Goal: Task Accomplishment & Management: Use online tool/utility

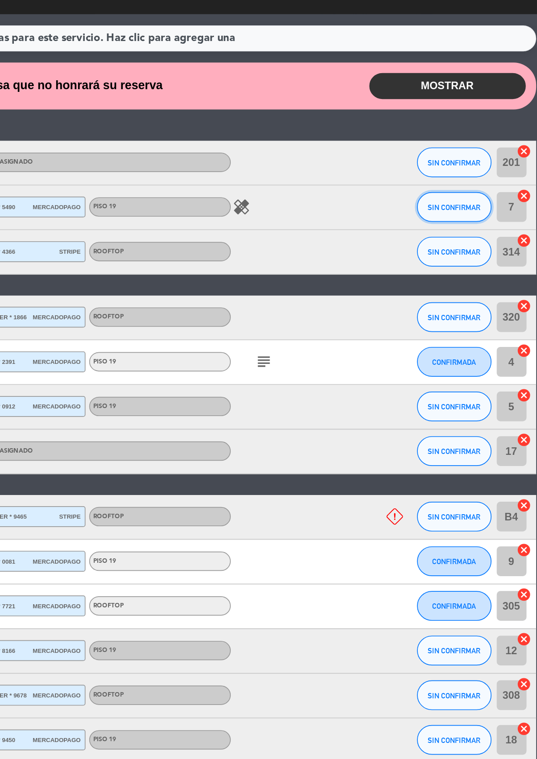
click at [487, 236] on span "SIN CONFIRMAR" at bounding box center [487, 236] width 32 height 5
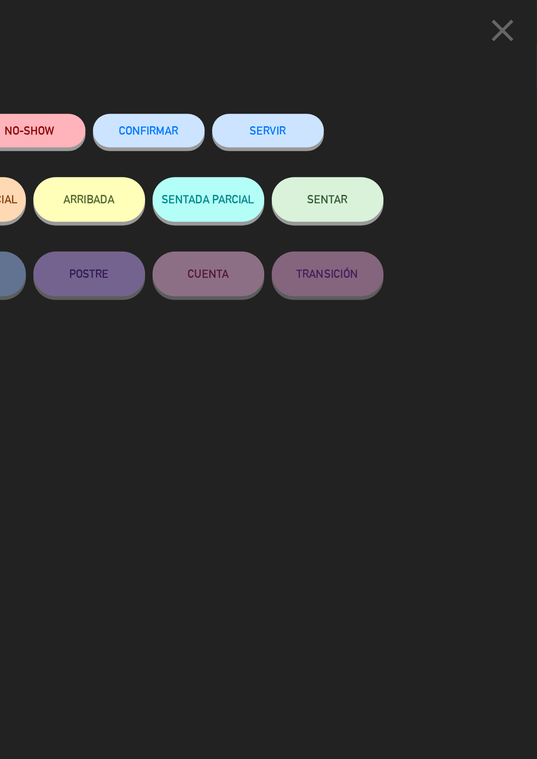
click at [385, 75] on button "SERVIR" at bounding box center [375, 78] width 67 height 20
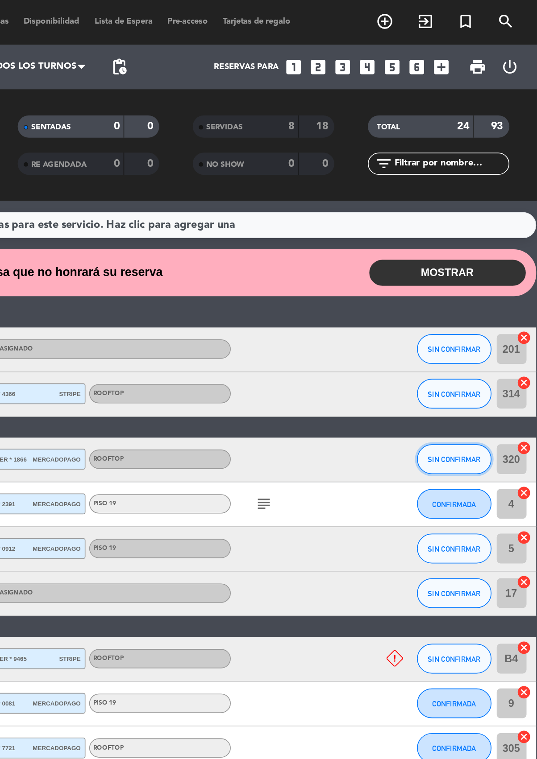
click at [482, 273] on span "SIN CONFIRMAR" at bounding box center [487, 275] width 32 height 5
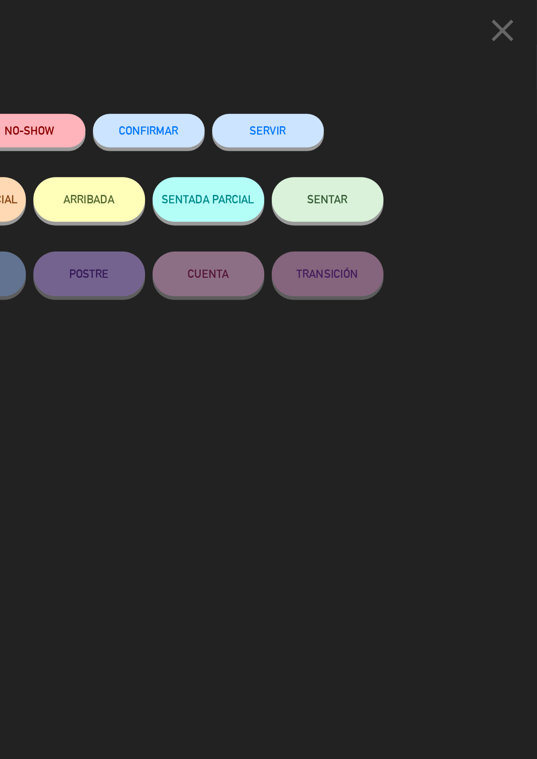
click at [370, 83] on button "SERVIR" at bounding box center [375, 78] width 67 height 20
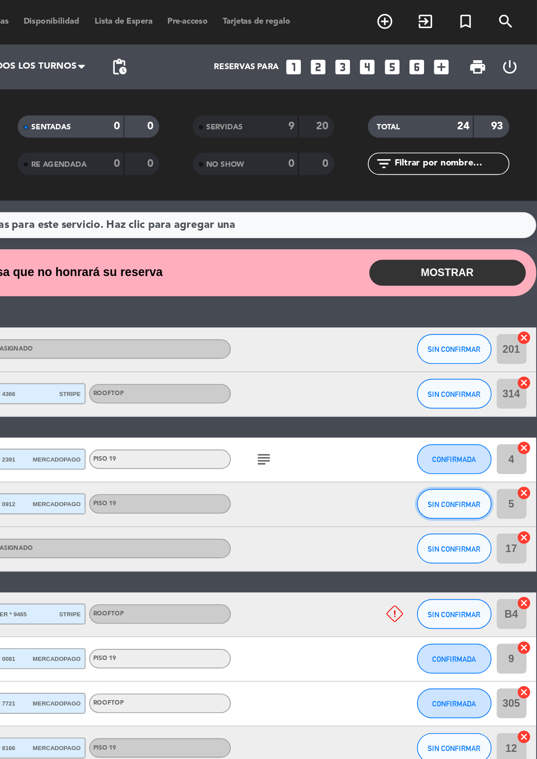
click at [486, 302] on span "SIN CONFIRMAR" at bounding box center [487, 302] width 32 height 5
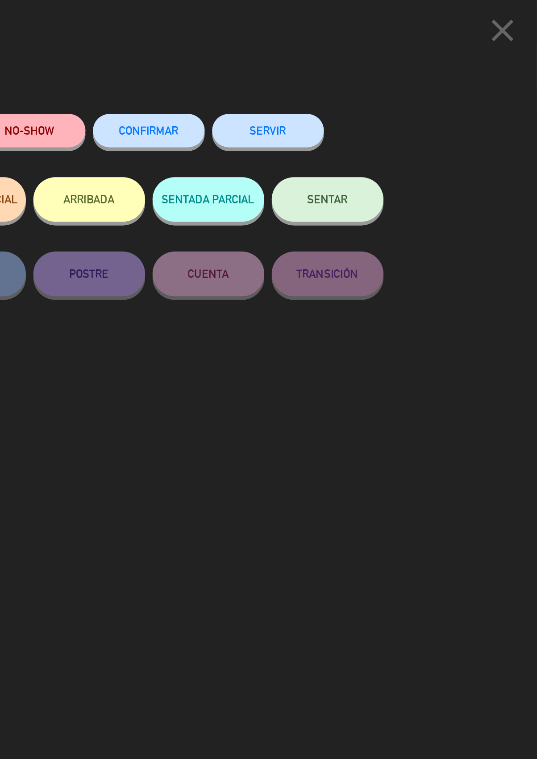
click at [382, 79] on button "SERVIR" at bounding box center [375, 78] width 67 height 20
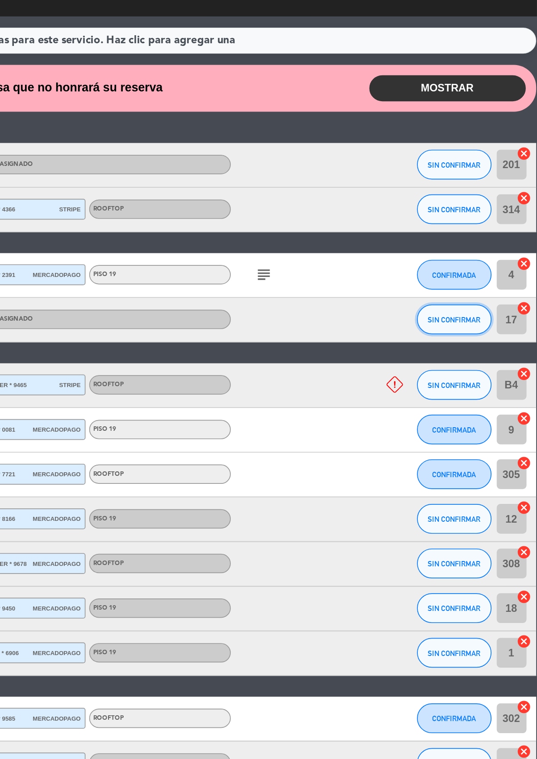
click at [487, 296] on button "SIN CONFIRMAR" at bounding box center [487, 302] width 45 height 18
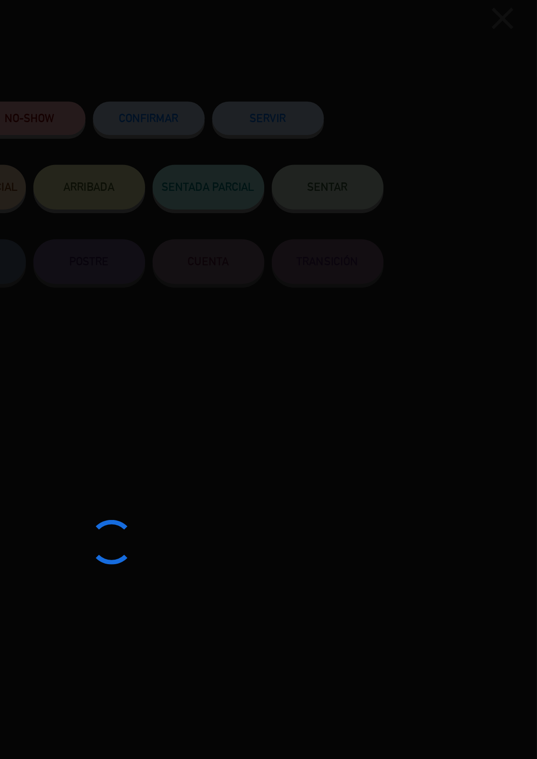
click at [385, 88] on div at bounding box center [268, 379] width 537 height 759
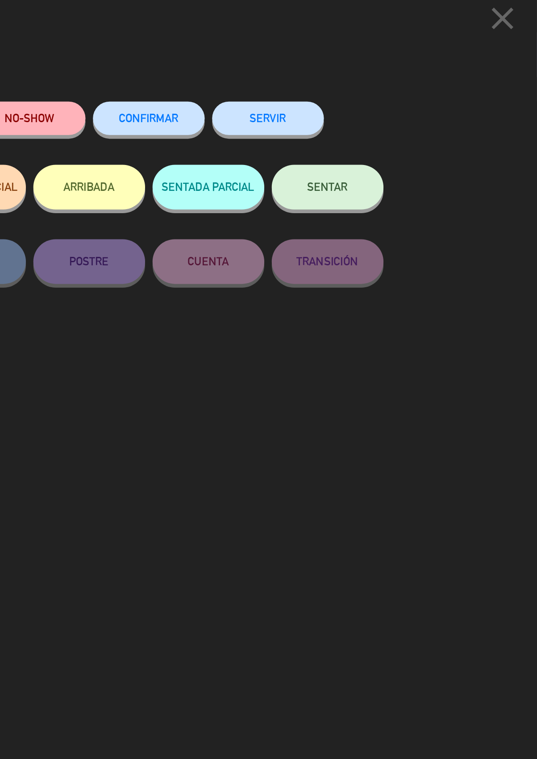
click at [385, 84] on button "SERVIR" at bounding box center [375, 78] width 67 height 20
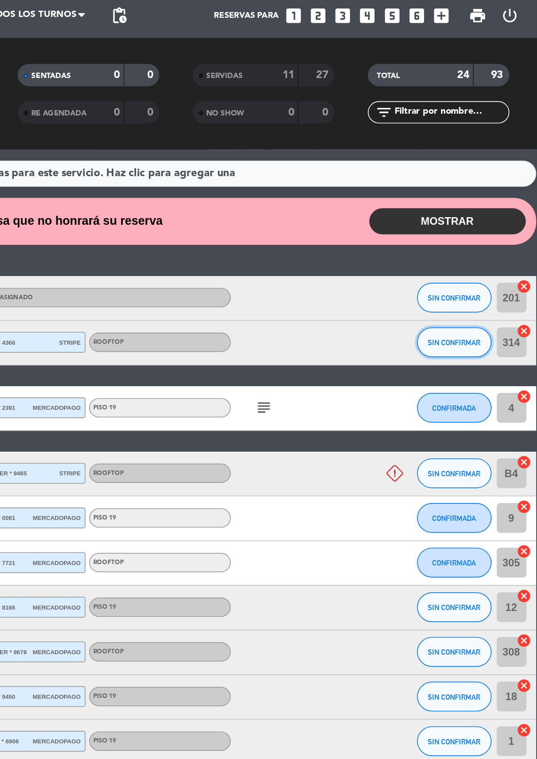
click at [492, 234] on span "SIN CONFIRMAR" at bounding box center [487, 236] width 32 height 5
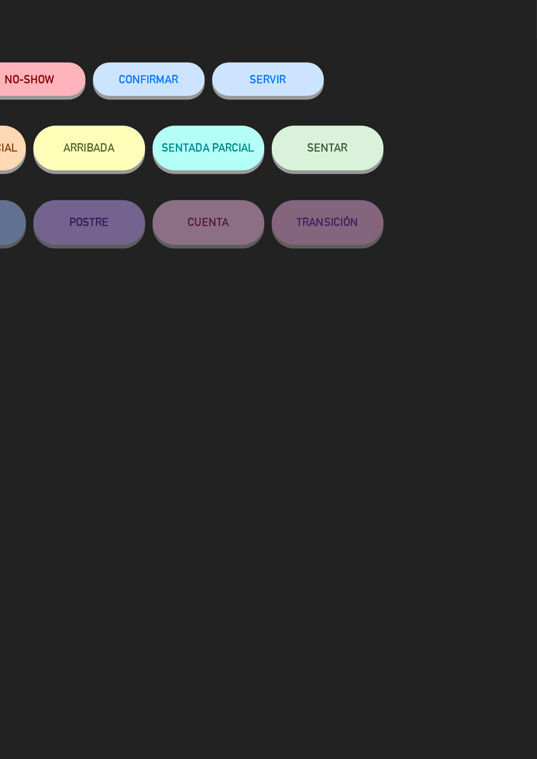
click at [385, 79] on button "SERVIR" at bounding box center [375, 78] width 67 height 20
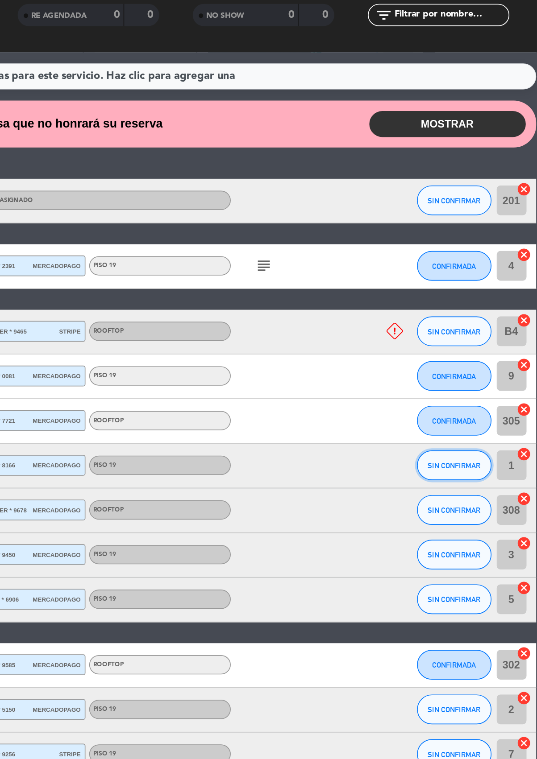
click at [487, 366] on span "SIN CONFIRMAR" at bounding box center [487, 368] width 32 height 5
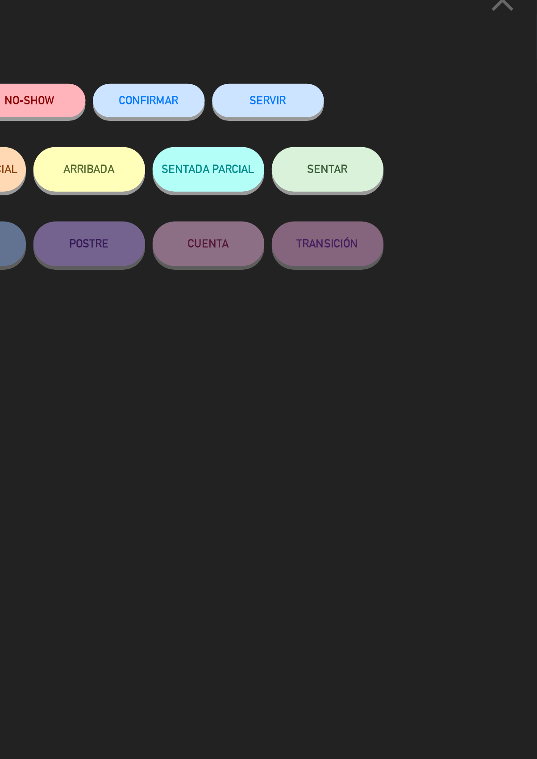
click at [384, 78] on button "SERVIR" at bounding box center [375, 78] width 67 height 20
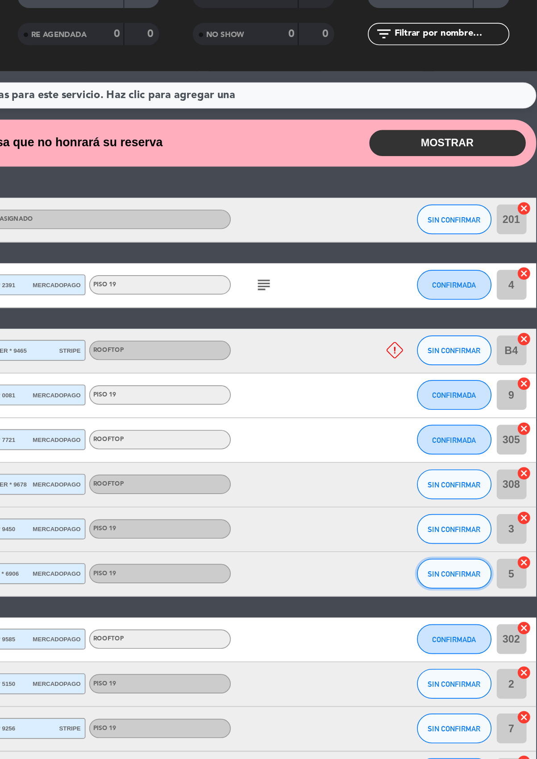
click at [486, 421] on span "SIN CONFIRMAR" at bounding box center [487, 421] width 32 height 5
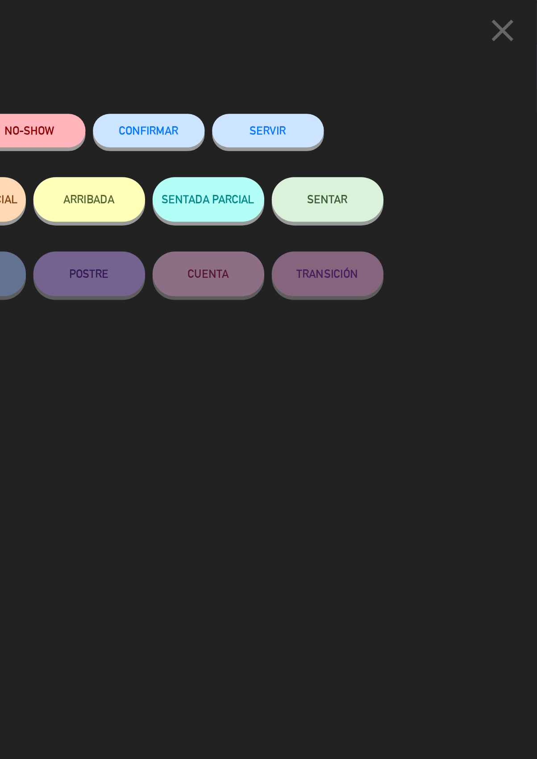
click at [378, 73] on button "SERVIR" at bounding box center [375, 78] width 67 height 20
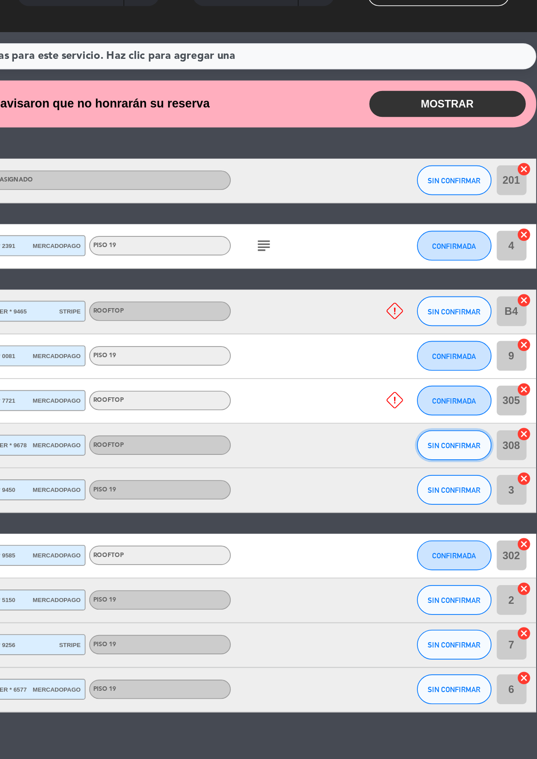
click at [488, 366] on span "SIN CONFIRMAR" at bounding box center [487, 368] width 32 height 5
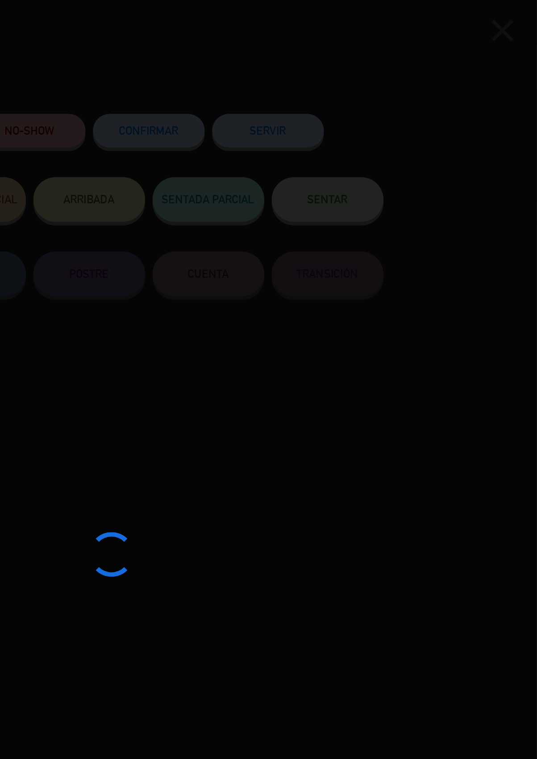
click at [384, 74] on div at bounding box center [268, 379] width 537 height 759
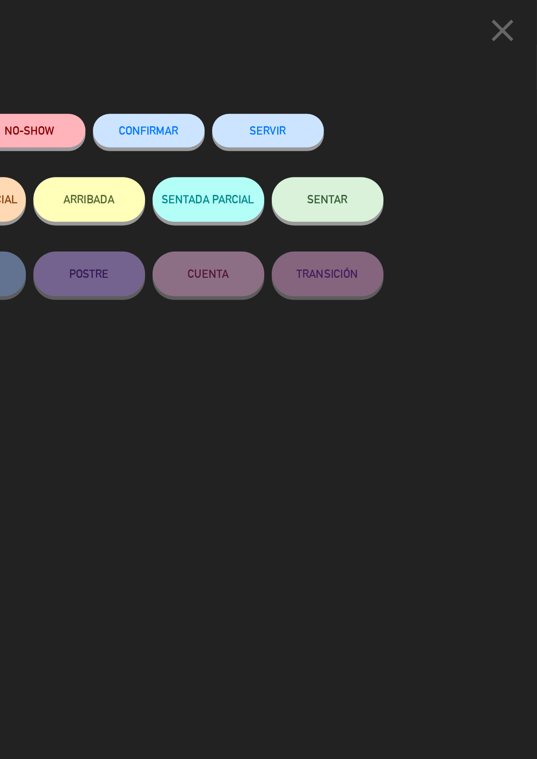
click at [378, 75] on button "SERVIR" at bounding box center [375, 78] width 67 height 20
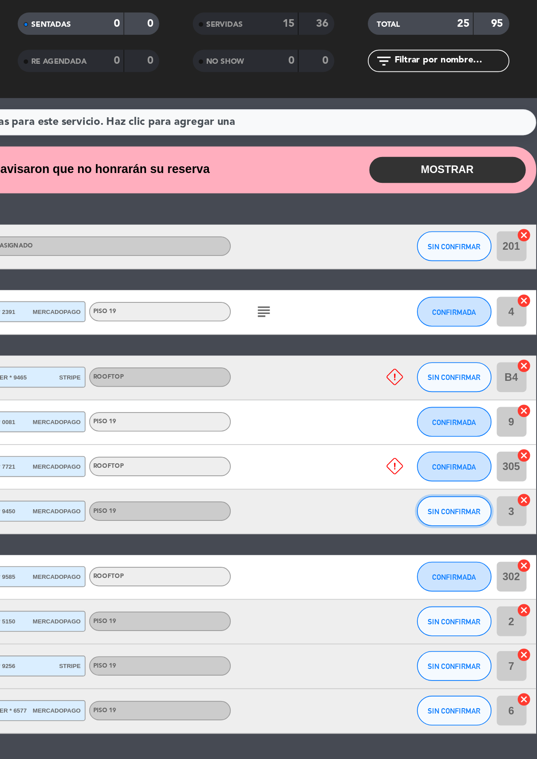
click at [483, 370] on button "SIN CONFIRMAR" at bounding box center [487, 368] width 45 height 18
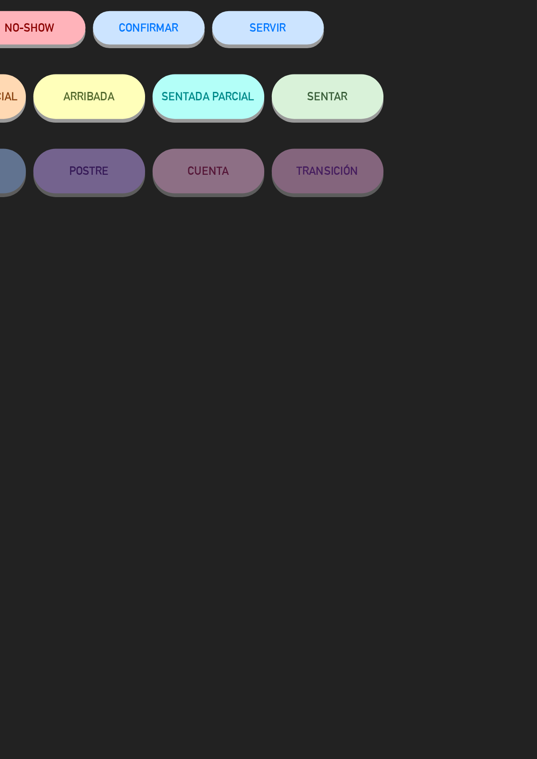
click at [380, 79] on button "SERVIR" at bounding box center [375, 78] width 67 height 20
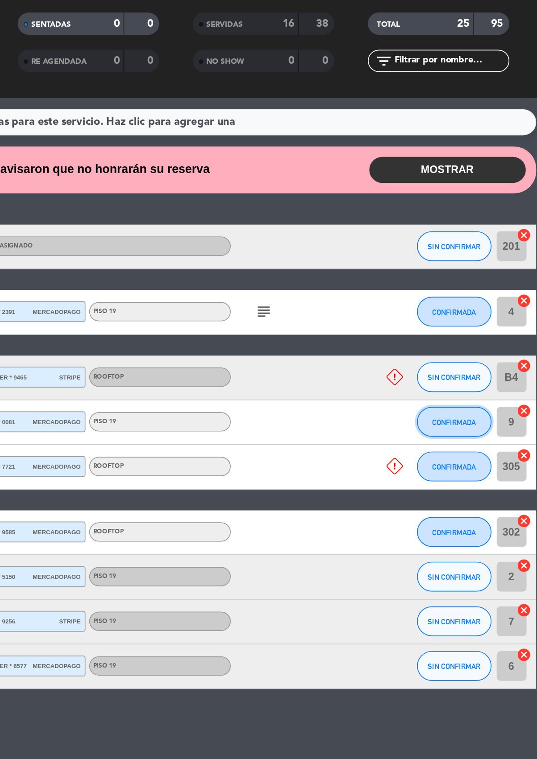
click at [489, 313] on span "CONFIRMADA" at bounding box center [487, 314] width 26 height 5
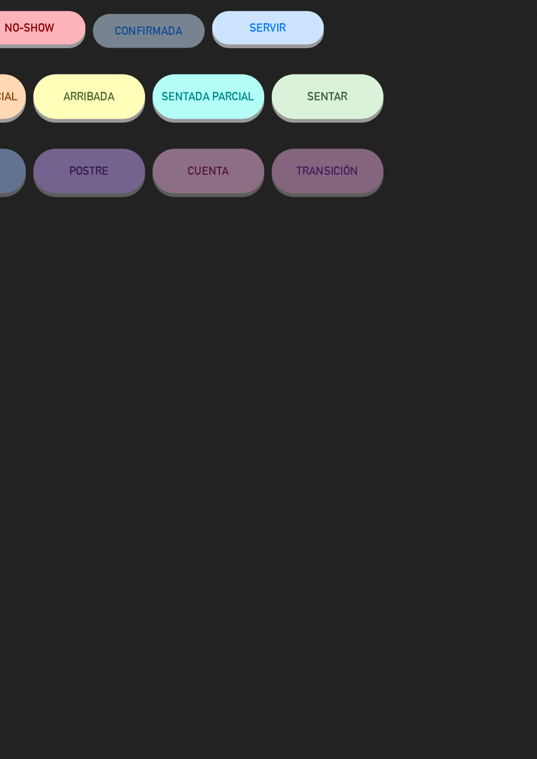
click at [398, 78] on button "SERVIR" at bounding box center [375, 78] width 67 height 20
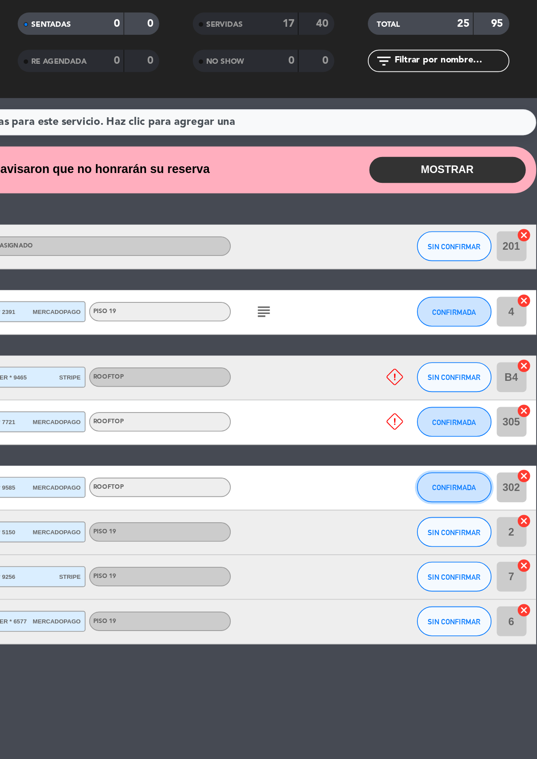
click at [486, 352] on span "CONFIRMADA" at bounding box center [487, 354] width 26 height 5
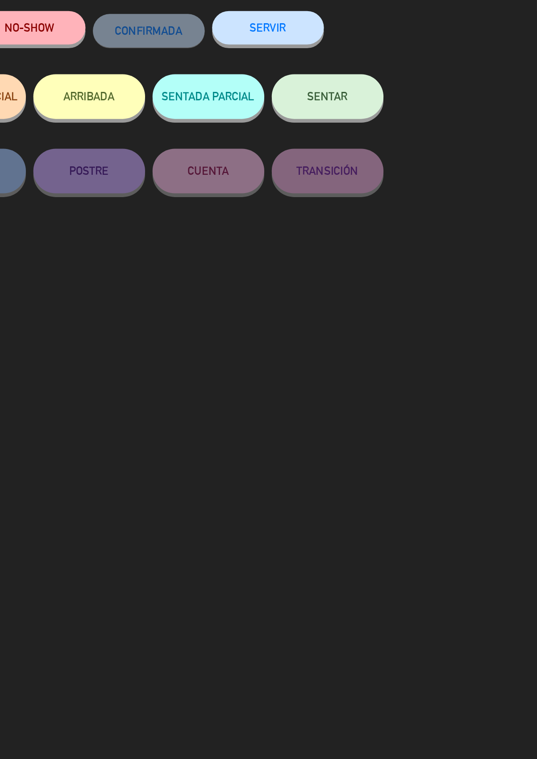
click at [380, 75] on button "SERVIR" at bounding box center [375, 78] width 67 height 20
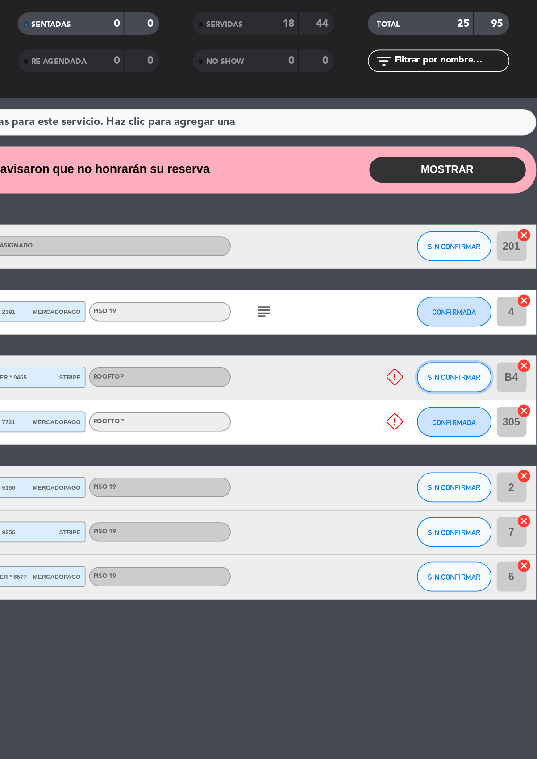
click at [484, 285] on span "SIN CONFIRMAR" at bounding box center [487, 287] width 32 height 5
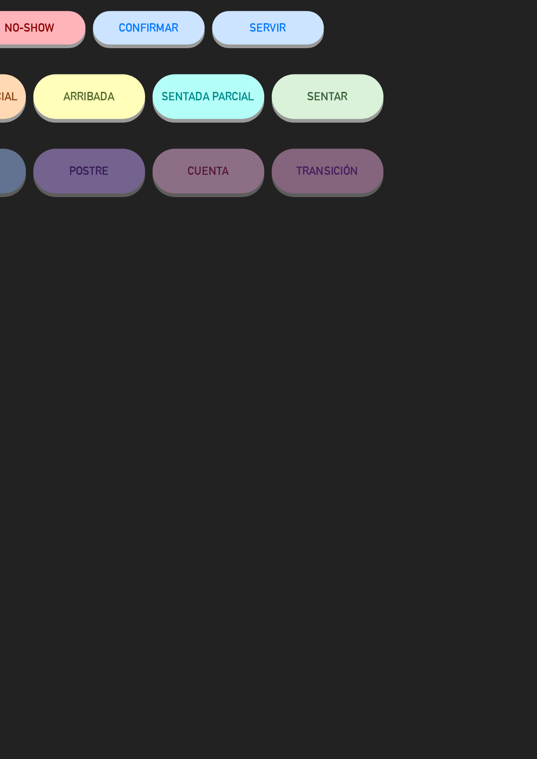
click at [378, 83] on button "SERVIR" at bounding box center [375, 78] width 67 height 20
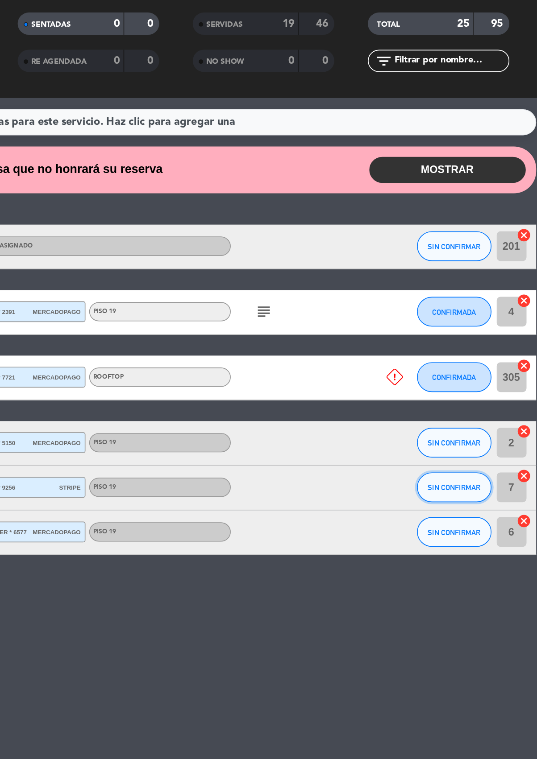
click at [488, 352] on span "SIN CONFIRMAR" at bounding box center [487, 354] width 32 height 5
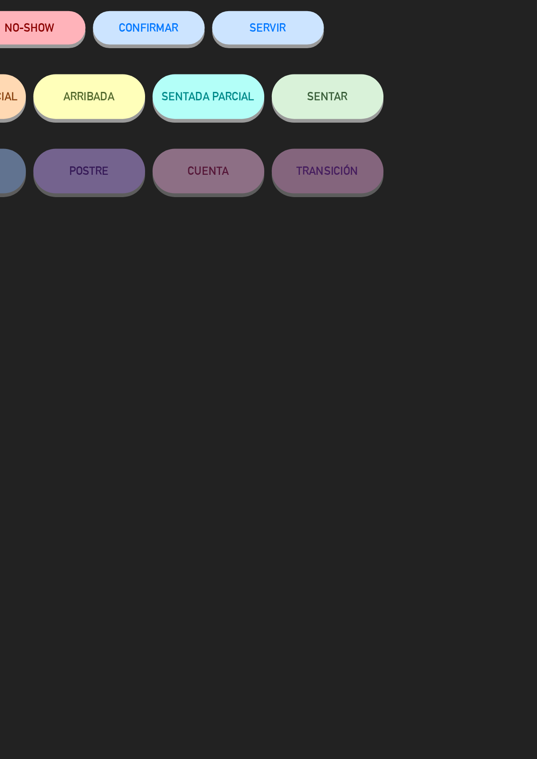
click at [382, 78] on button "SERVIR" at bounding box center [375, 78] width 67 height 20
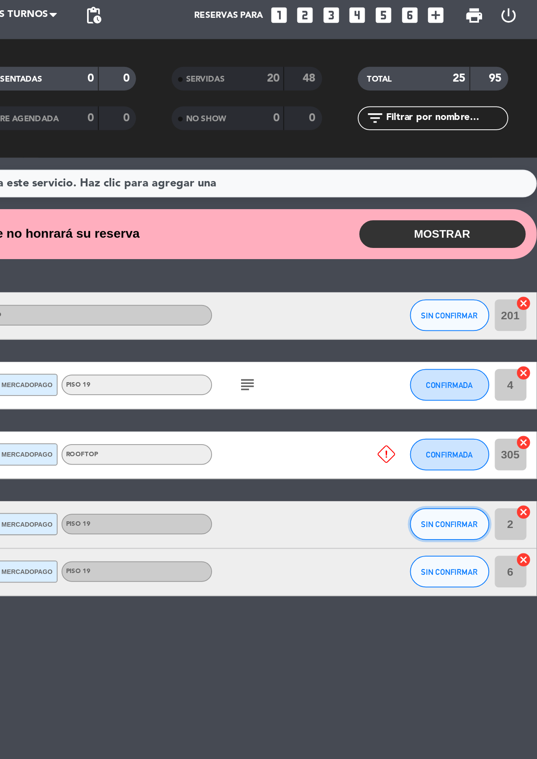
click at [487, 327] on span "SIN CONFIRMAR" at bounding box center [487, 327] width 32 height 5
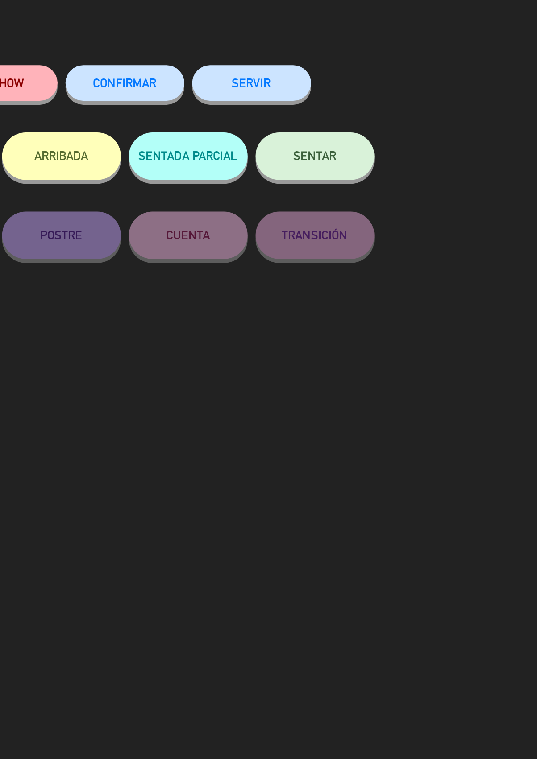
click at [382, 80] on button "SERVIR" at bounding box center [375, 78] width 67 height 20
